Goal: Task Accomplishment & Management: Complete application form

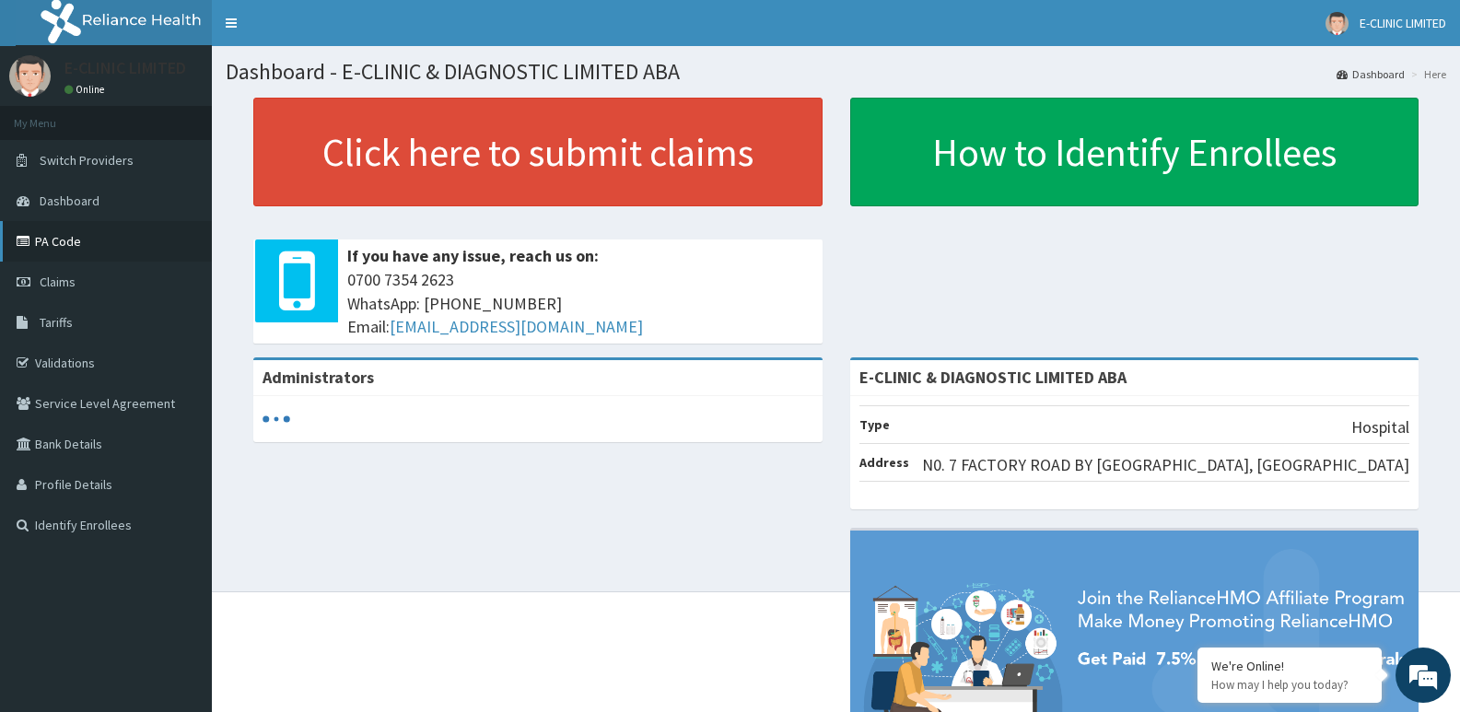
click at [132, 253] on link "PA Code" at bounding box center [106, 241] width 212 height 41
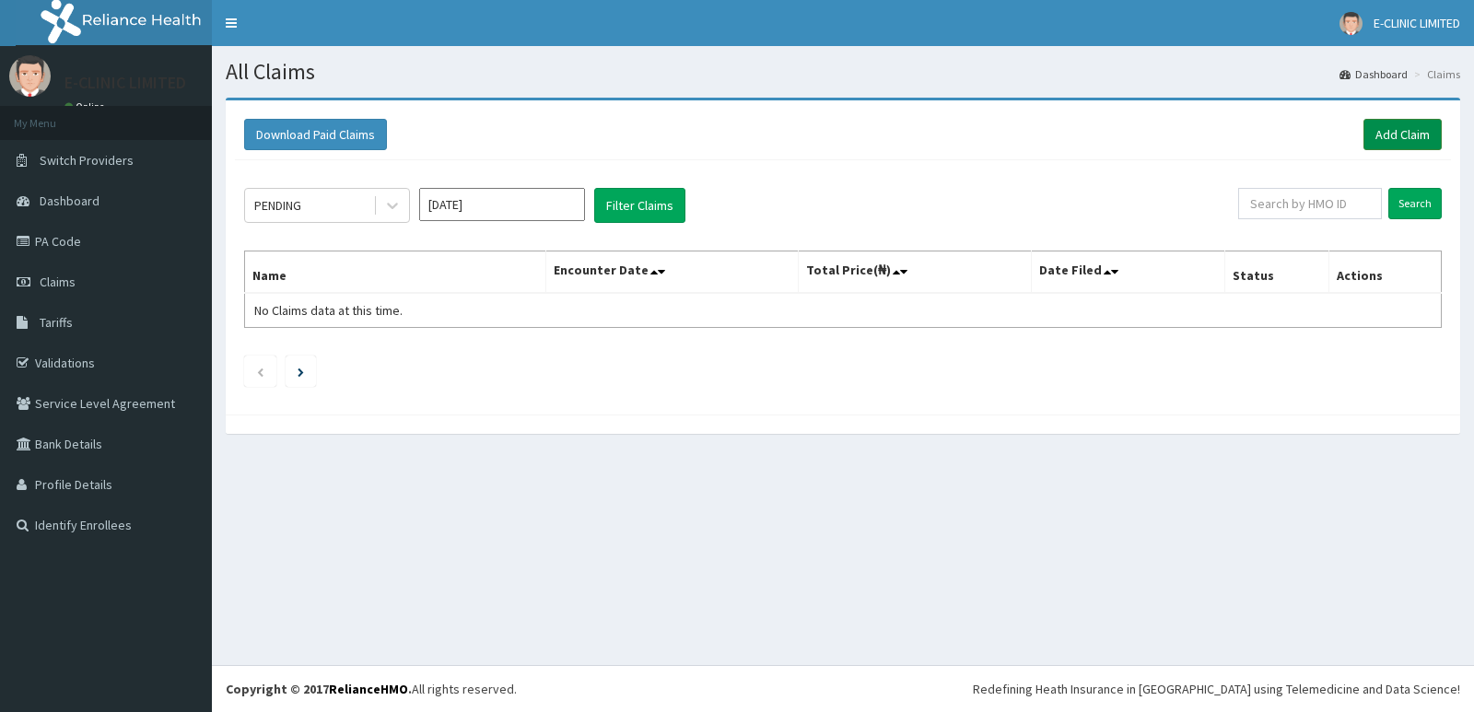
click at [1409, 137] on link "Add Claim" at bounding box center [1402, 134] width 78 height 31
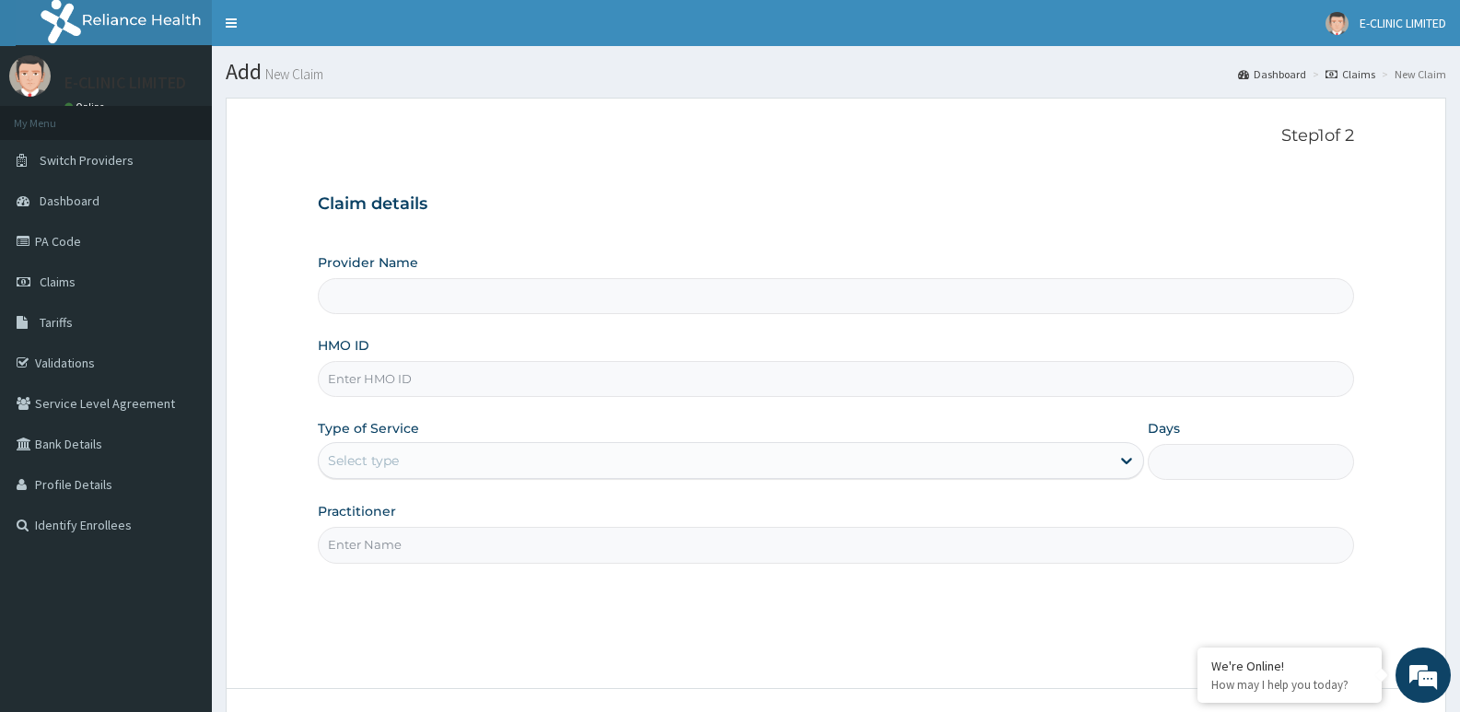
click at [374, 303] on input "Provider Name" at bounding box center [836, 296] width 1036 height 36
type input "E-CLINIC & DIAGNOSTIC LIMITED ABA"
click at [383, 368] on input "HMO ID" at bounding box center [836, 379] width 1036 height 36
type input "SRS/10555/A"
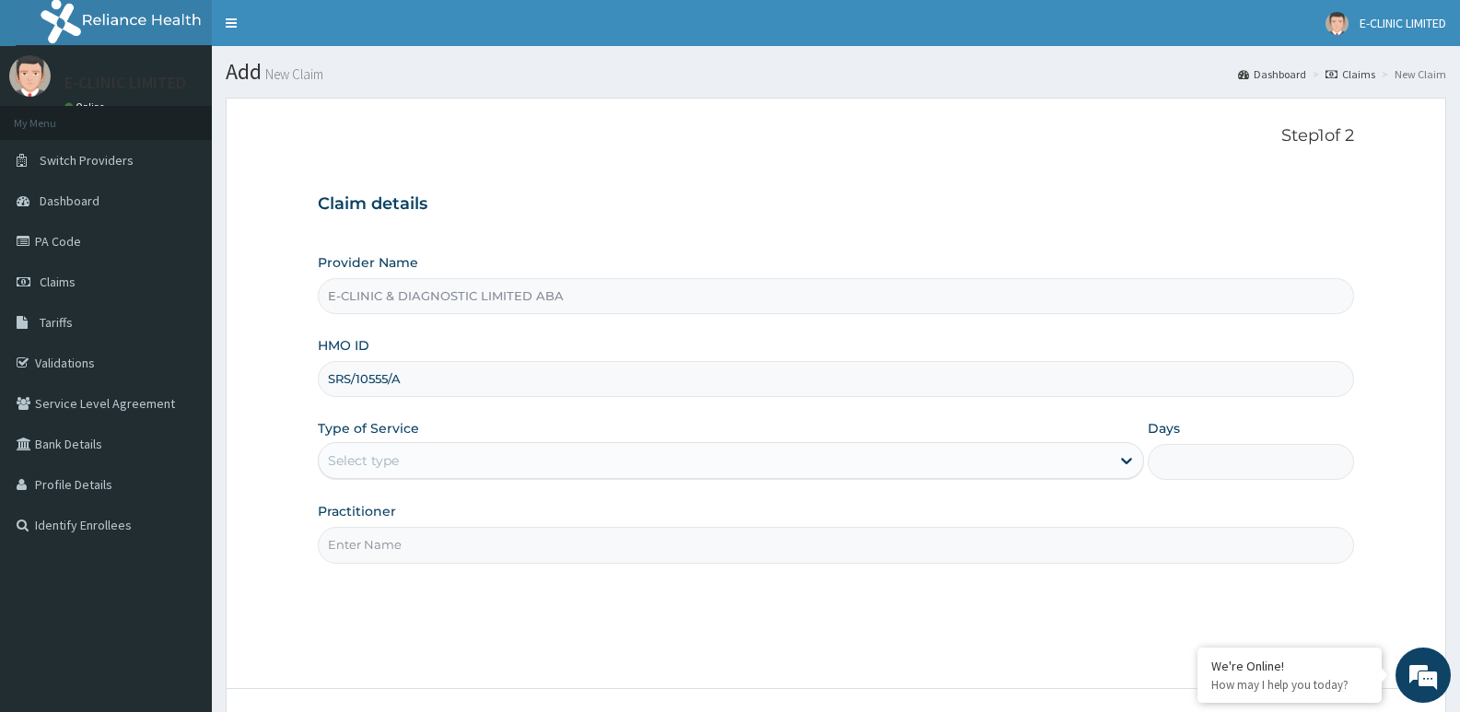
click at [454, 461] on div "Select type" at bounding box center [714, 460] width 790 height 29
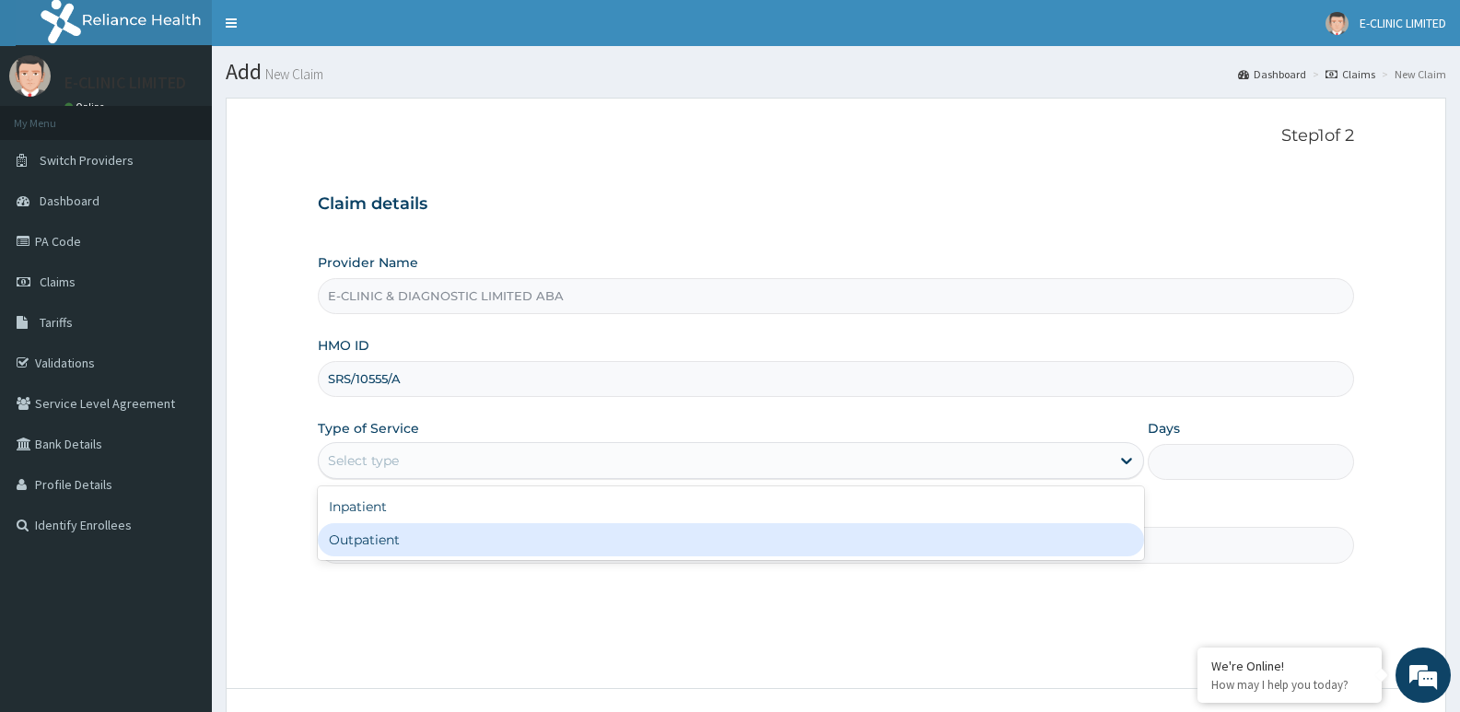
click at [381, 547] on div "Outpatient" at bounding box center [730, 539] width 825 height 33
type input "1"
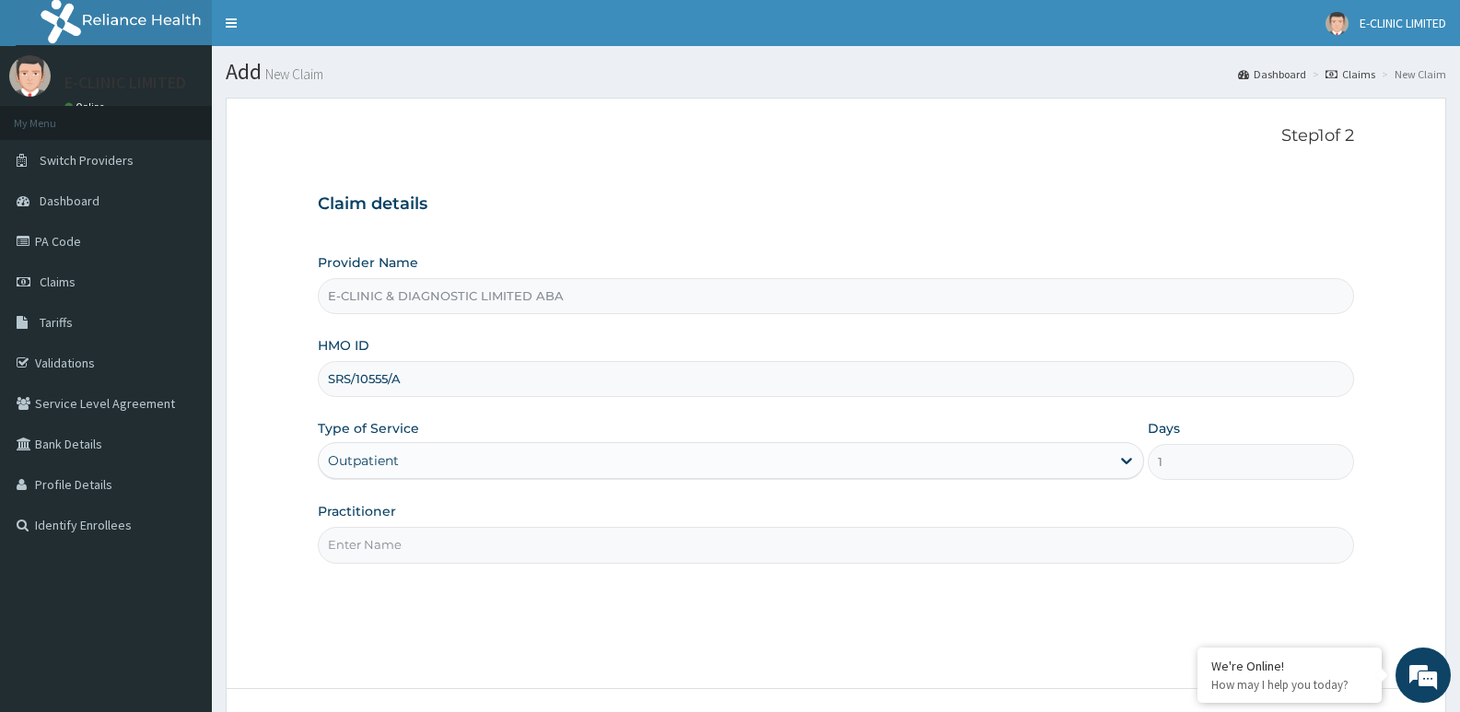
click at [380, 547] on input "Practitioner" at bounding box center [836, 545] width 1036 height 36
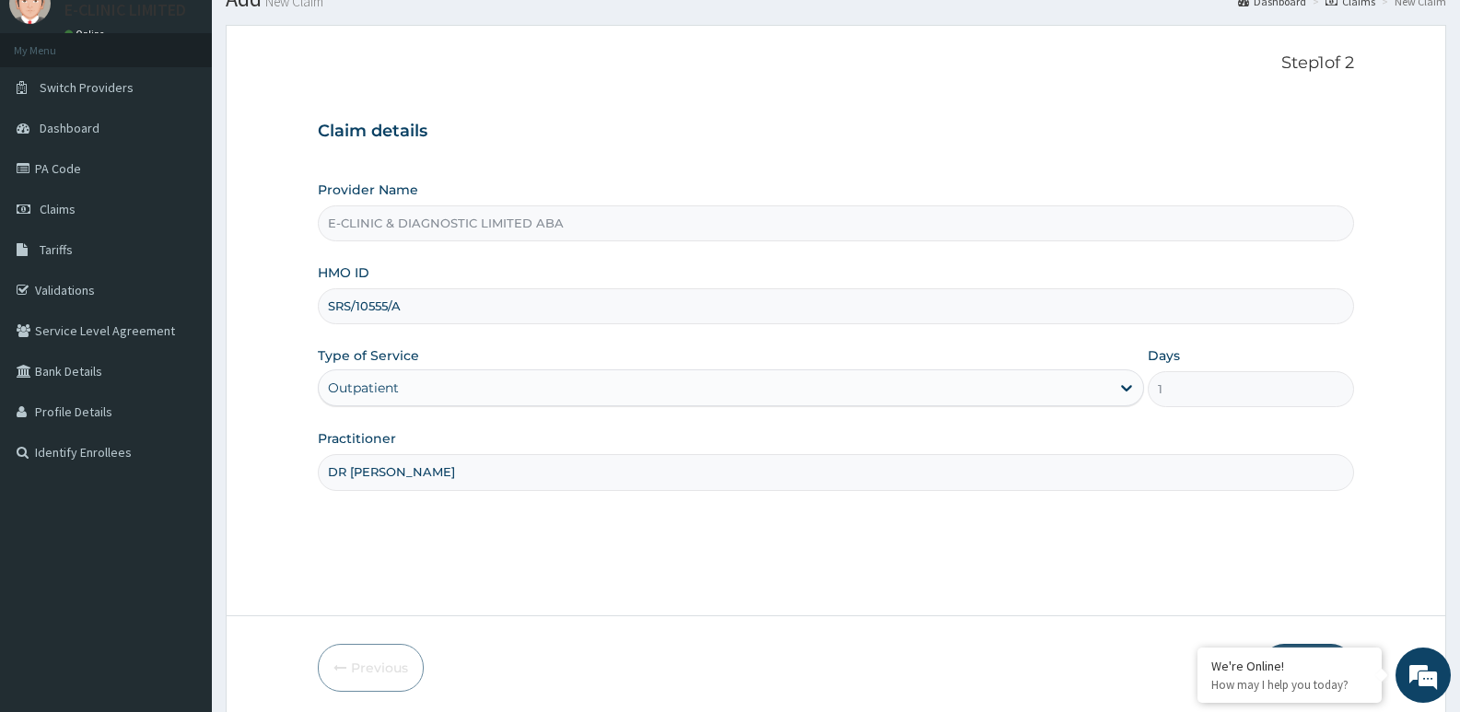
scroll to position [142, 0]
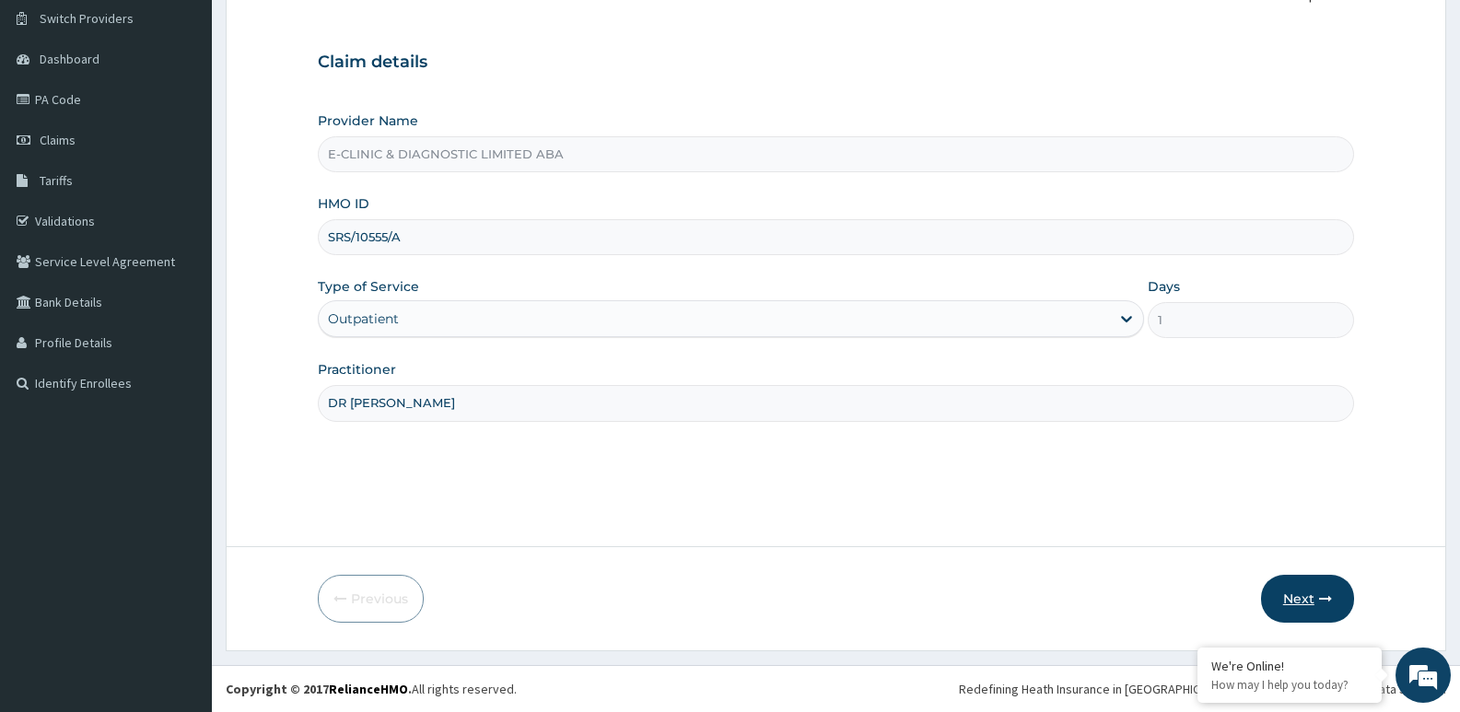
type input "DR ODIONG"
click at [1323, 609] on button "Next" at bounding box center [1307, 599] width 93 height 48
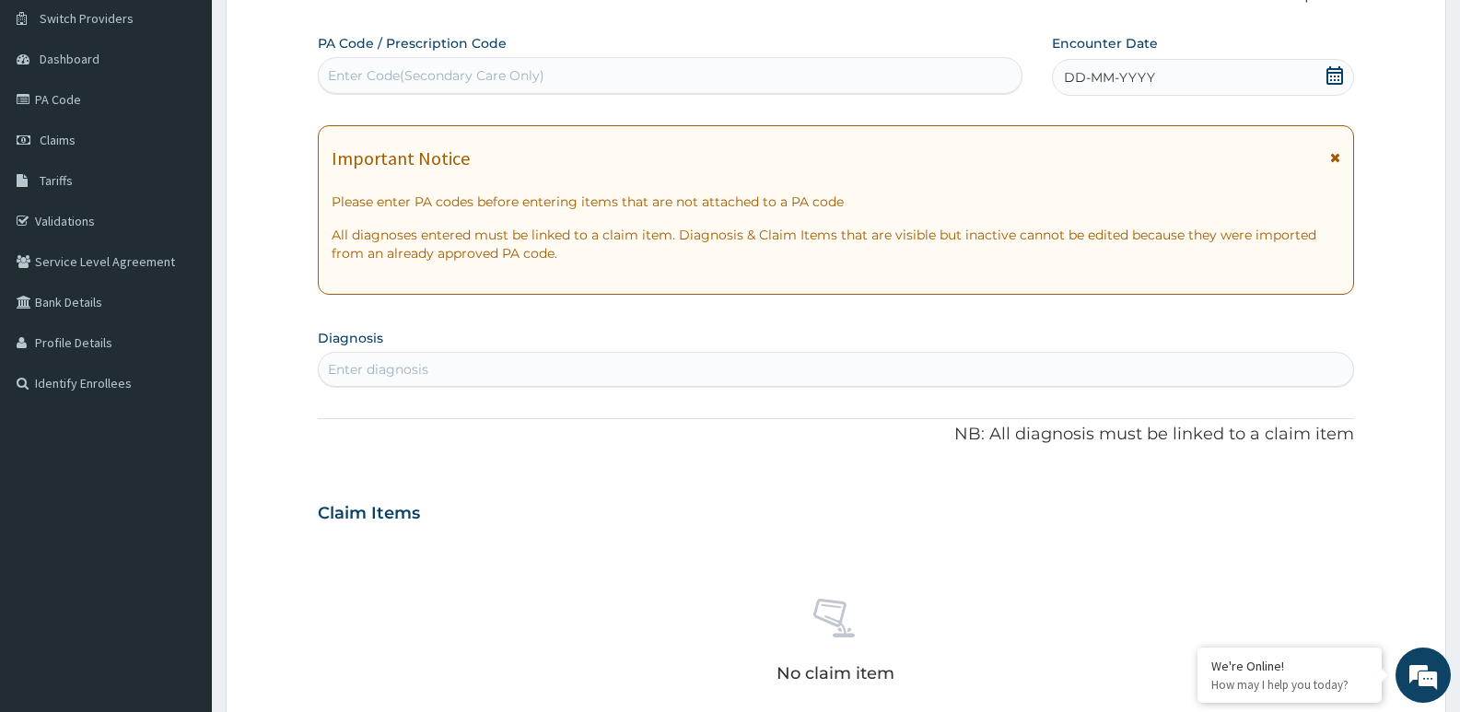
click at [497, 68] on div "Enter Code(Secondary Care Only)" at bounding box center [436, 75] width 216 height 18
paste input "PA/C97692"
type input "PA/C97692"
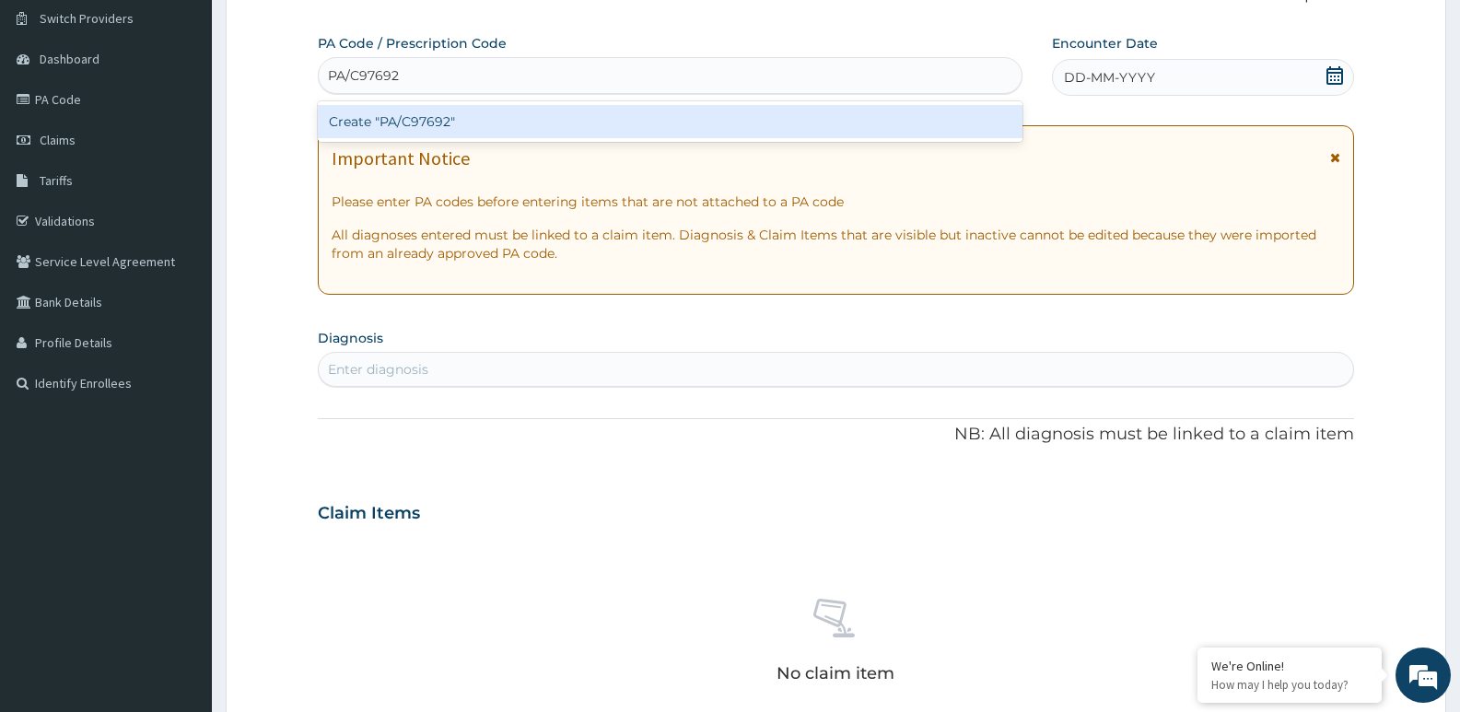
click at [472, 111] on div "Create "PA/C97692"" at bounding box center [670, 121] width 705 height 33
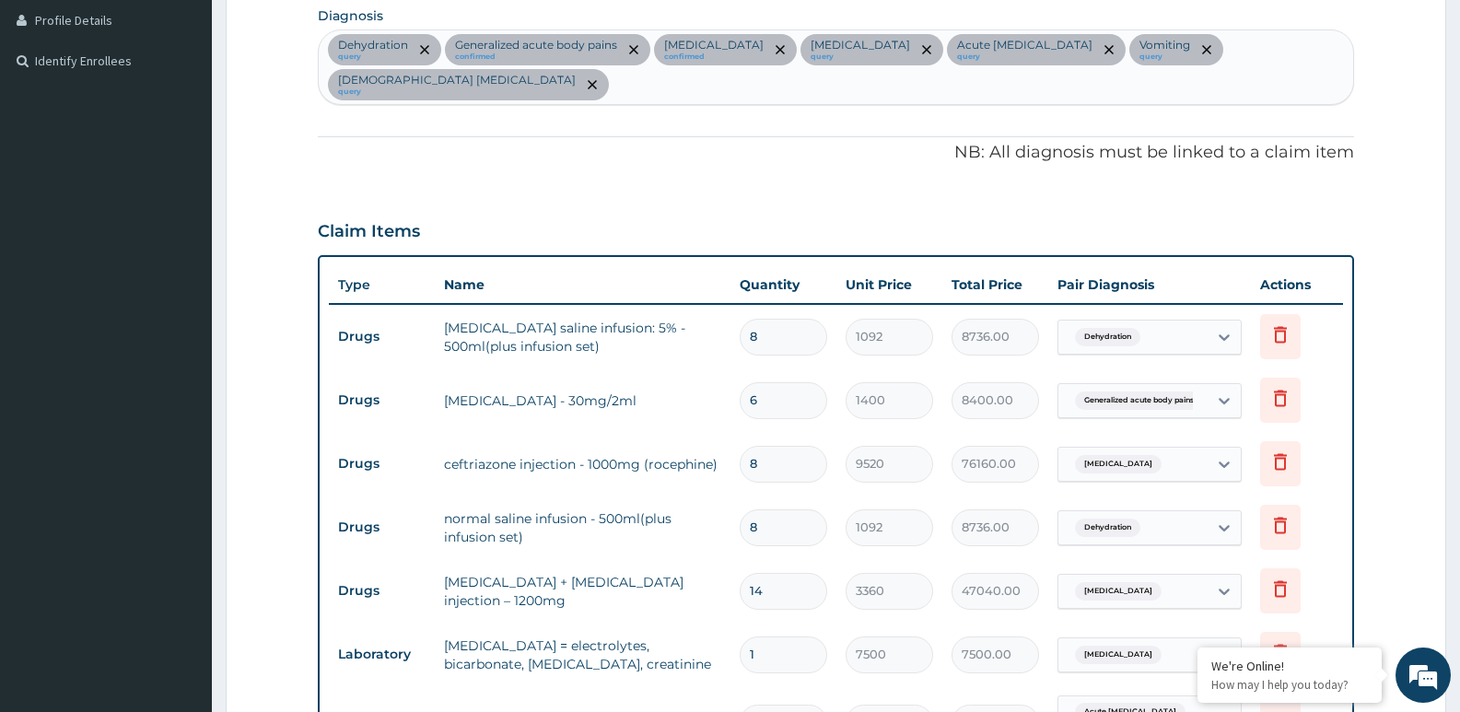
scroll to position [96, 0]
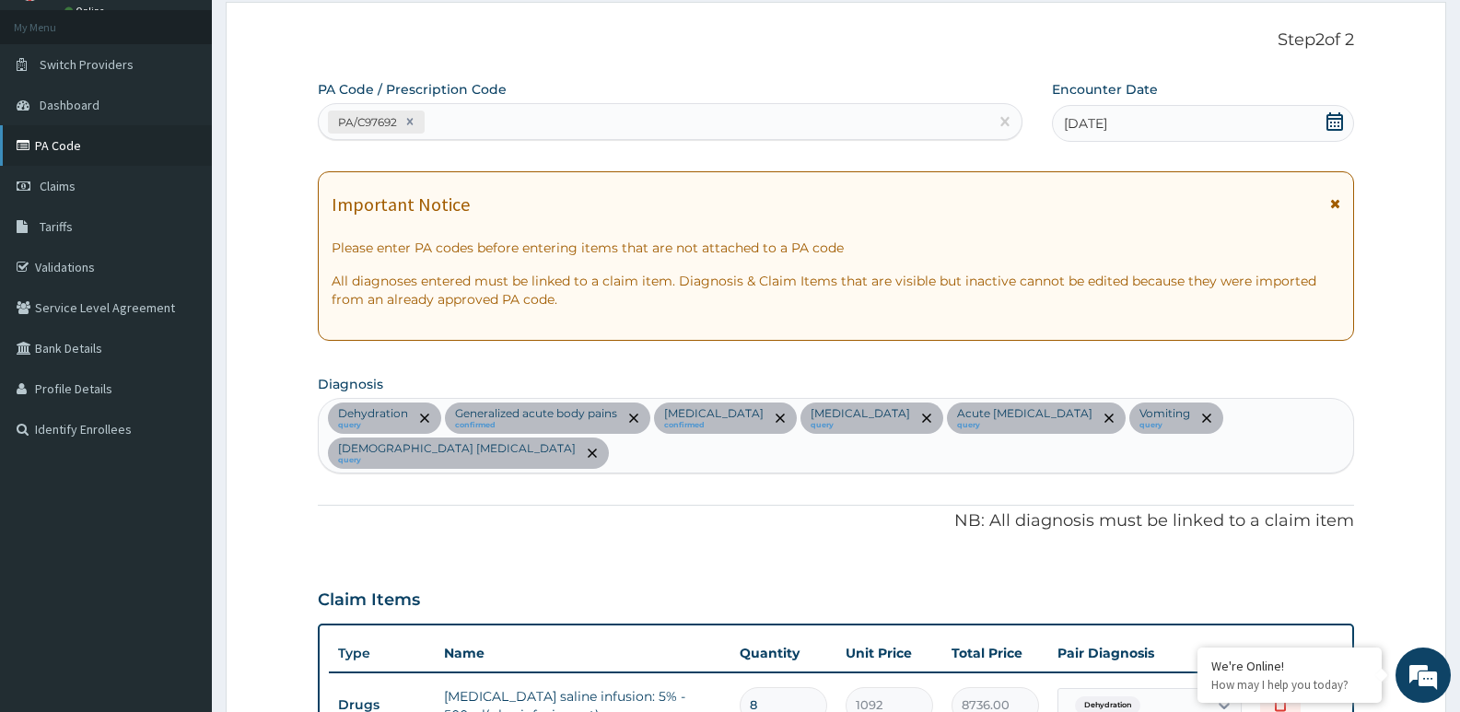
click at [105, 154] on link "PA Code" at bounding box center [106, 145] width 212 height 41
